Goal: Information Seeking & Learning: Learn about a topic

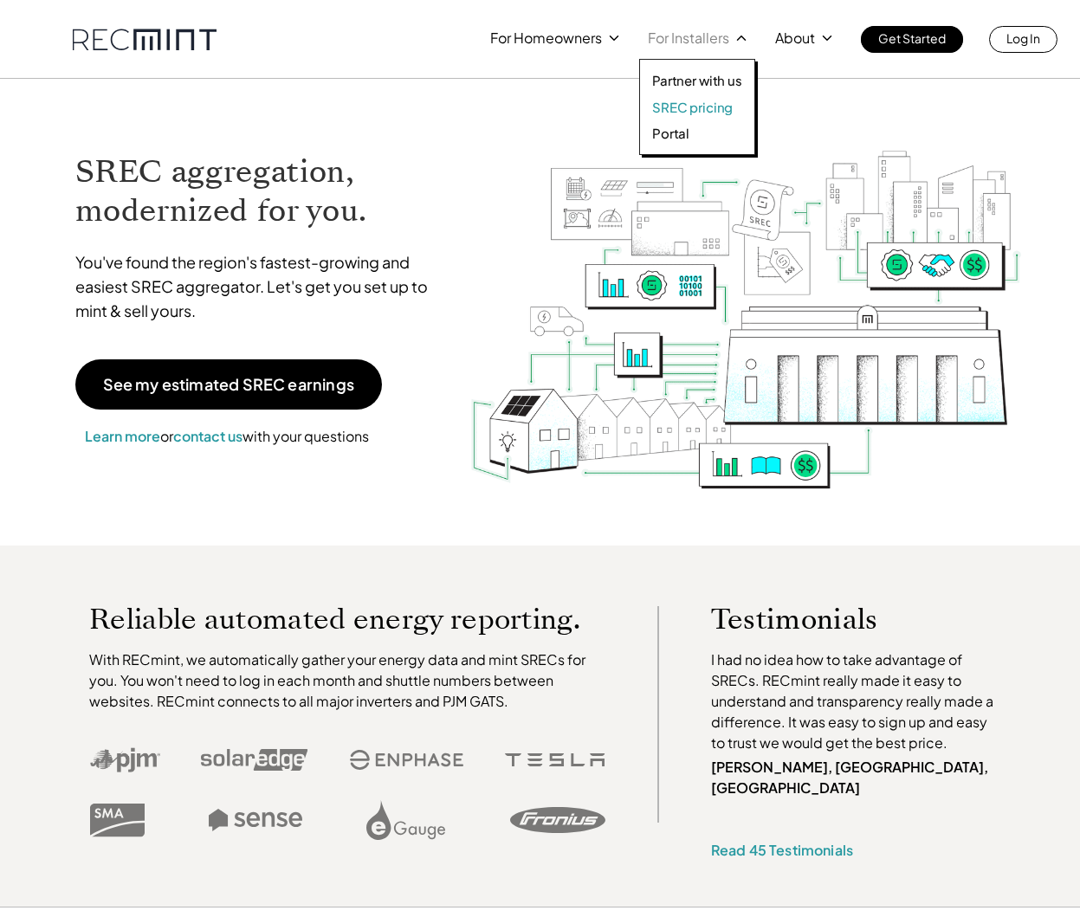
click at [675, 110] on p "SREC pricing" at bounding box center [692, 107] width 81 height 17
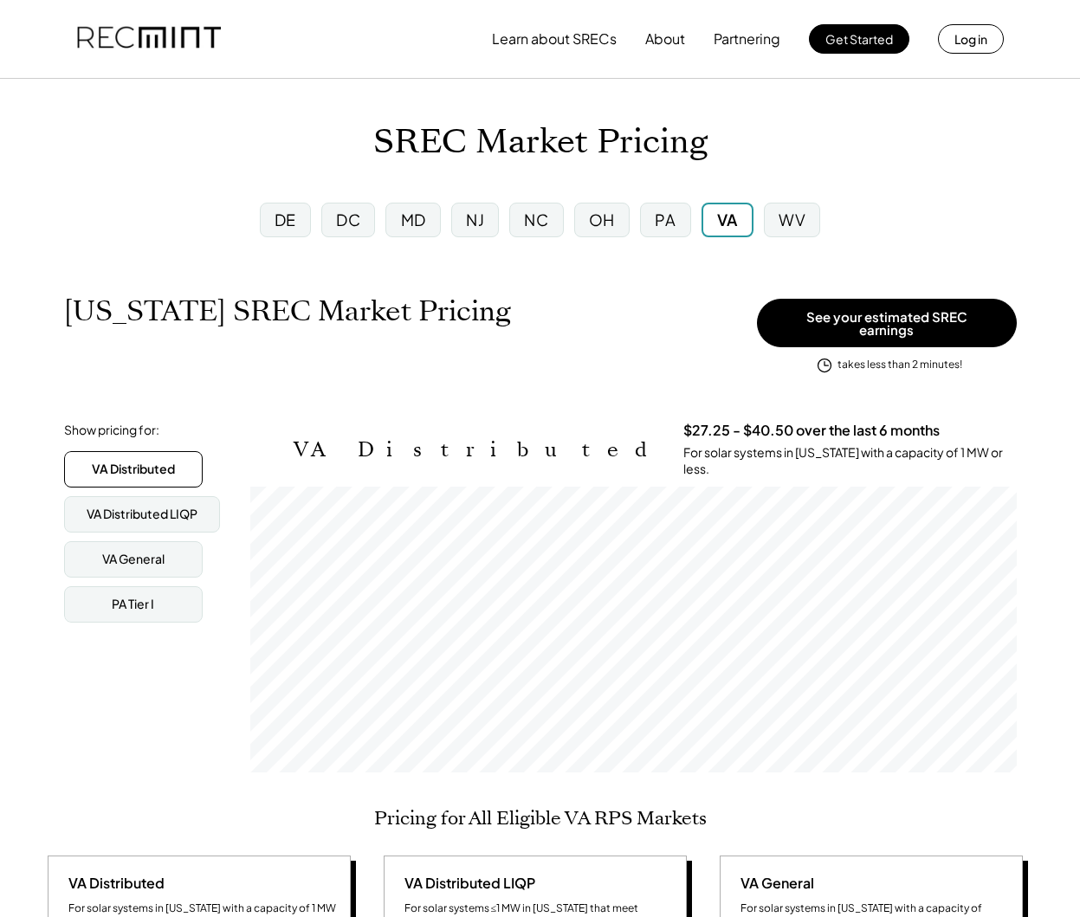
scroll to position [1, 0]
click at [131, 505] on div "VA Distributed LIQP" at bounding box center [142, 513] width 111 height 17
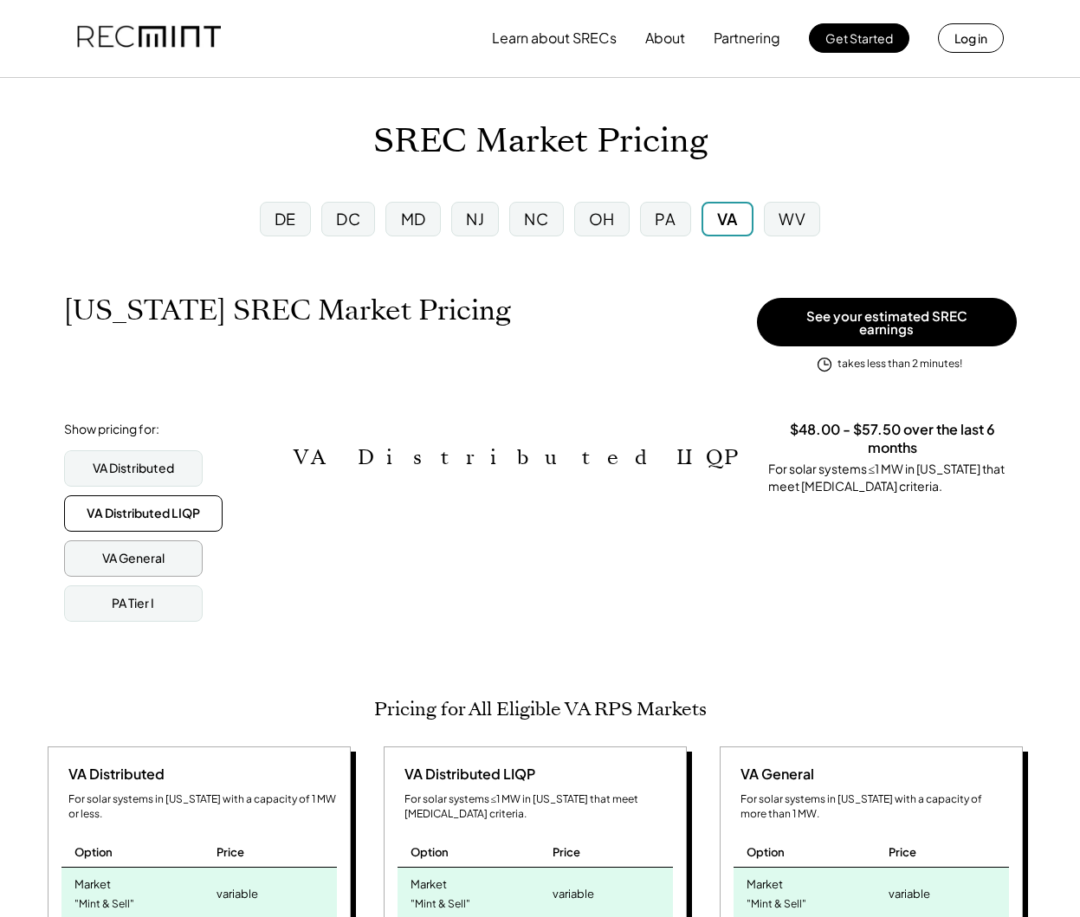
click at [137, 550] on div "VA General" at bounding box center [133, 558] width 62 height 17
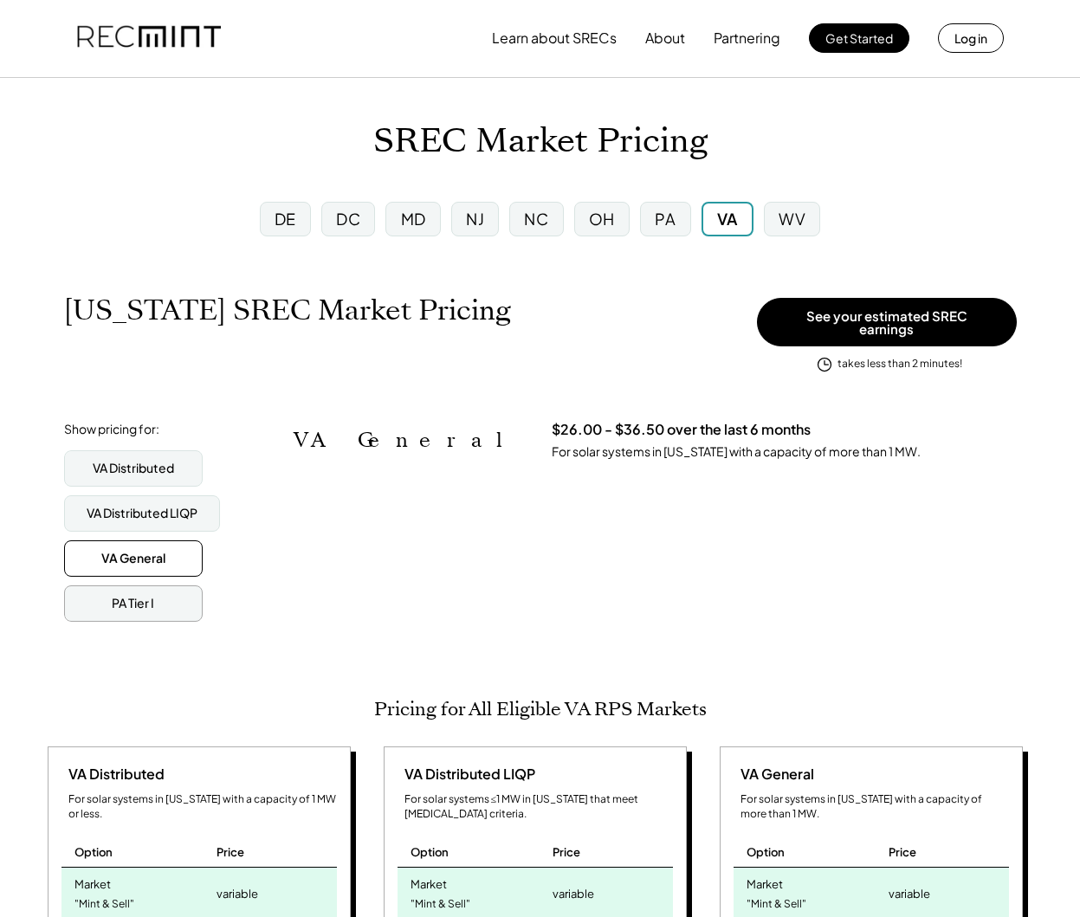
click at [136, 595] on div "PA Tier I" at bounding box center [133, 603] width 42 height 17
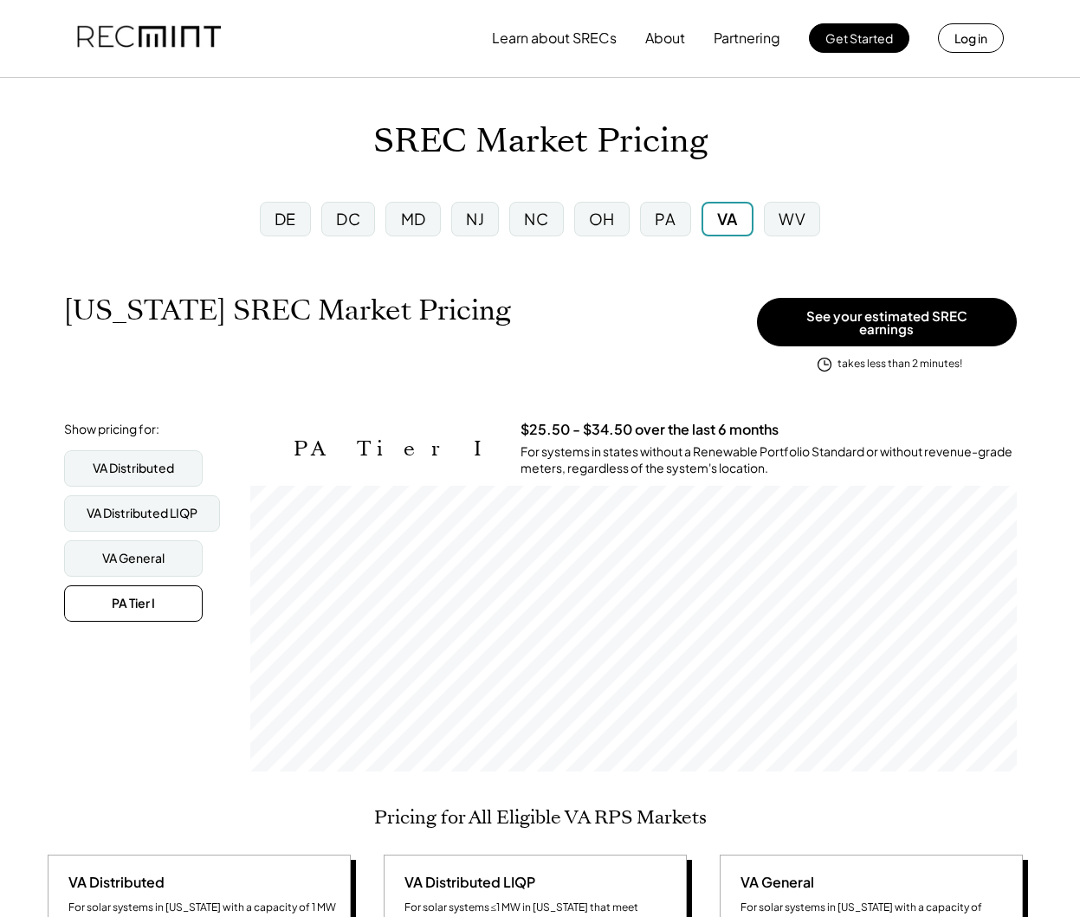
scroll to position [286, 766]
click at [147, 460] on div "VA Distributed" at bounding box center [133, 468] width 81 height 17
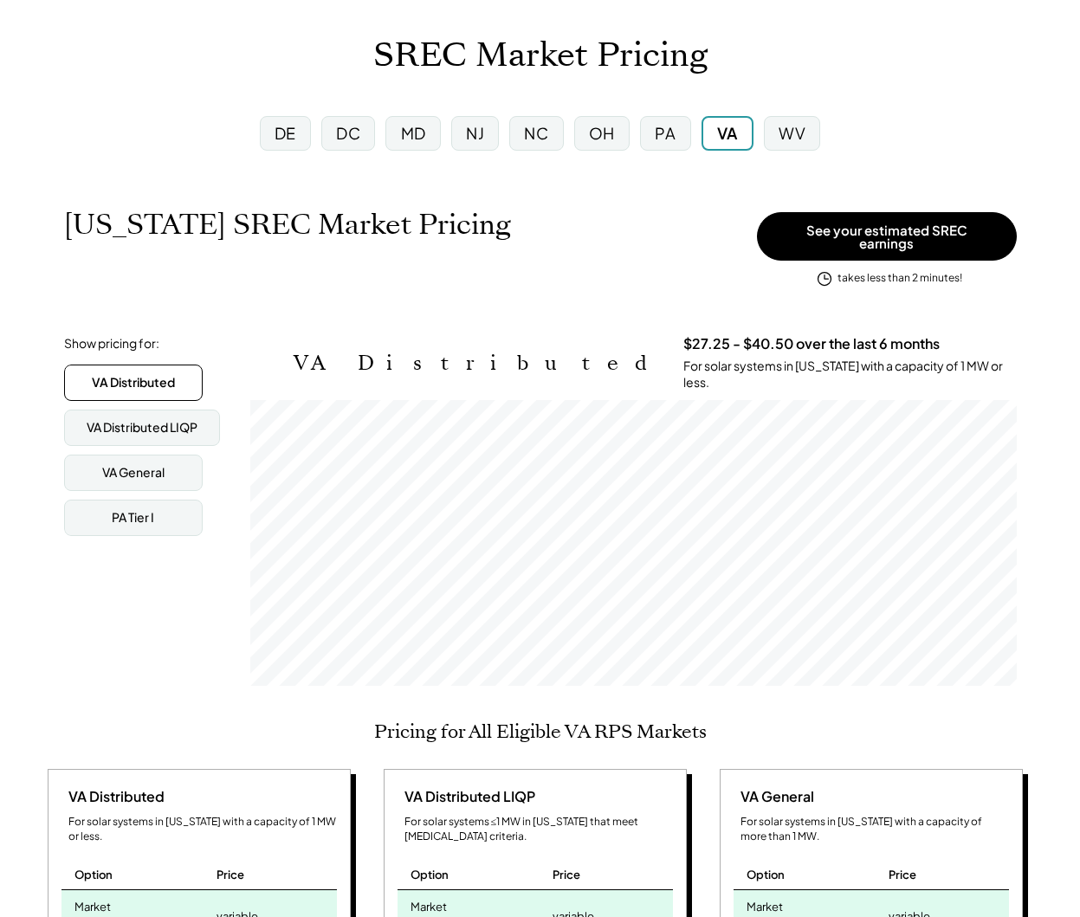
scroll to position [86, 0]
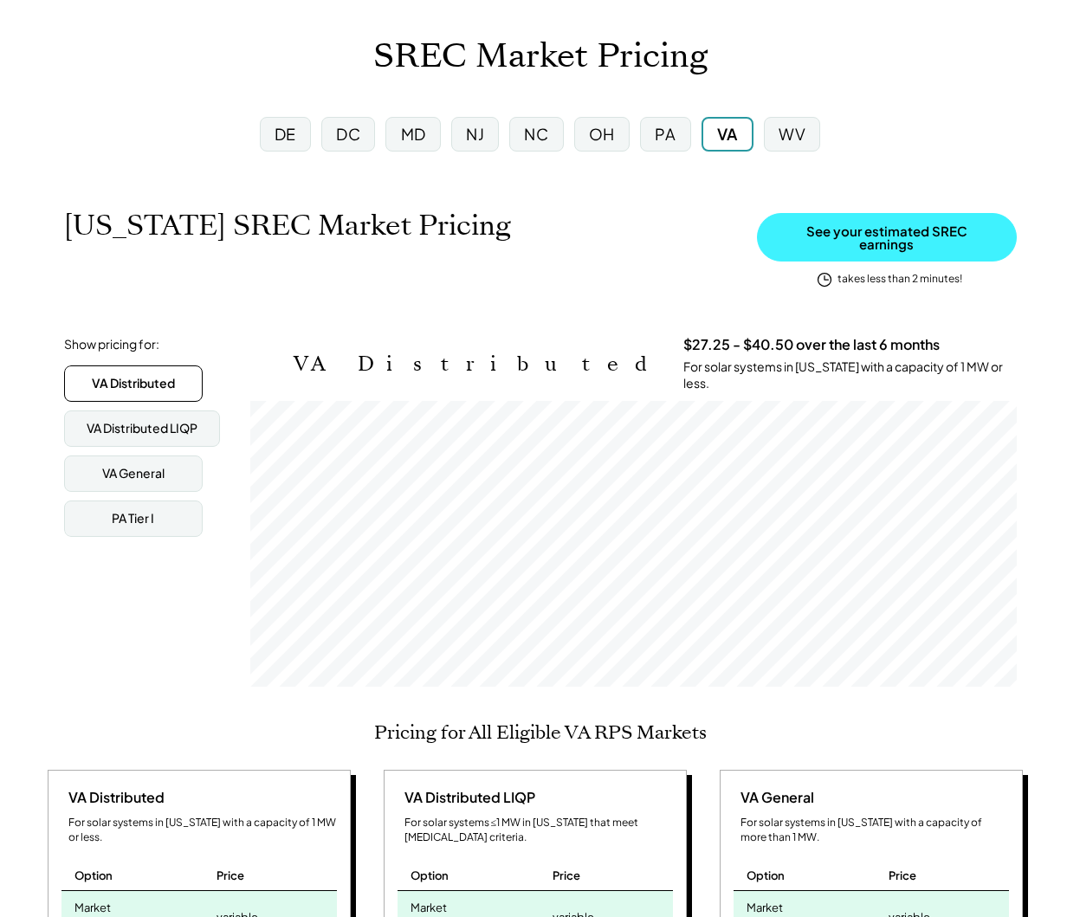
click at [890, 234] on button "See your estimated SREC earnings" at bounding box center [887, 237] width 260 height 48
